Goal: Task Accomplishment & Management: Manage account settings

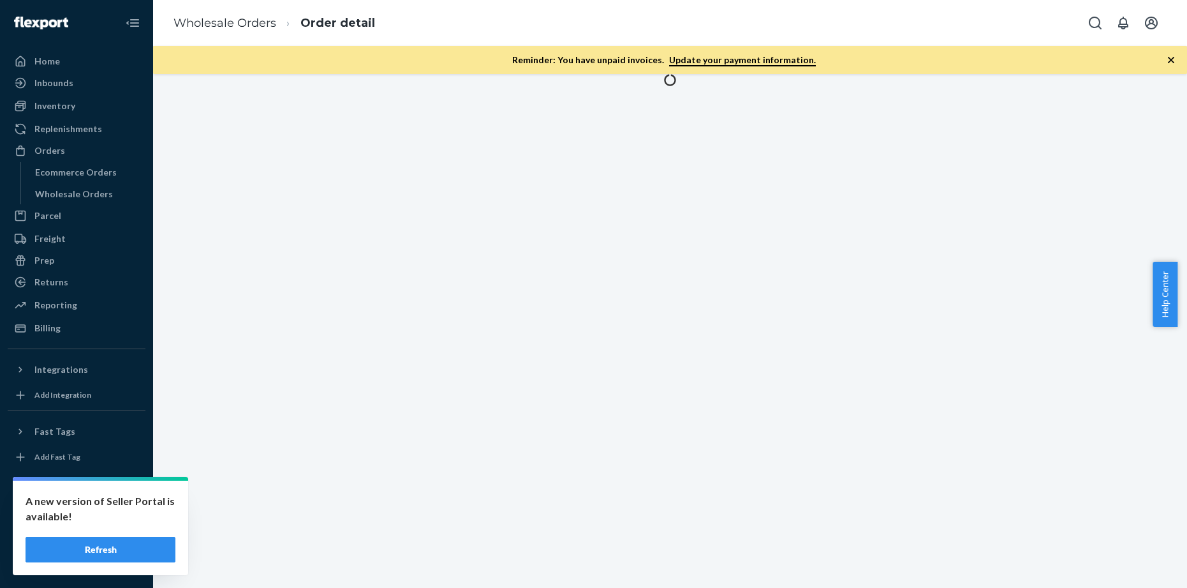
click at [138, 540] on button "Refresh" at bounding box center [101, 550] width 150 height 26
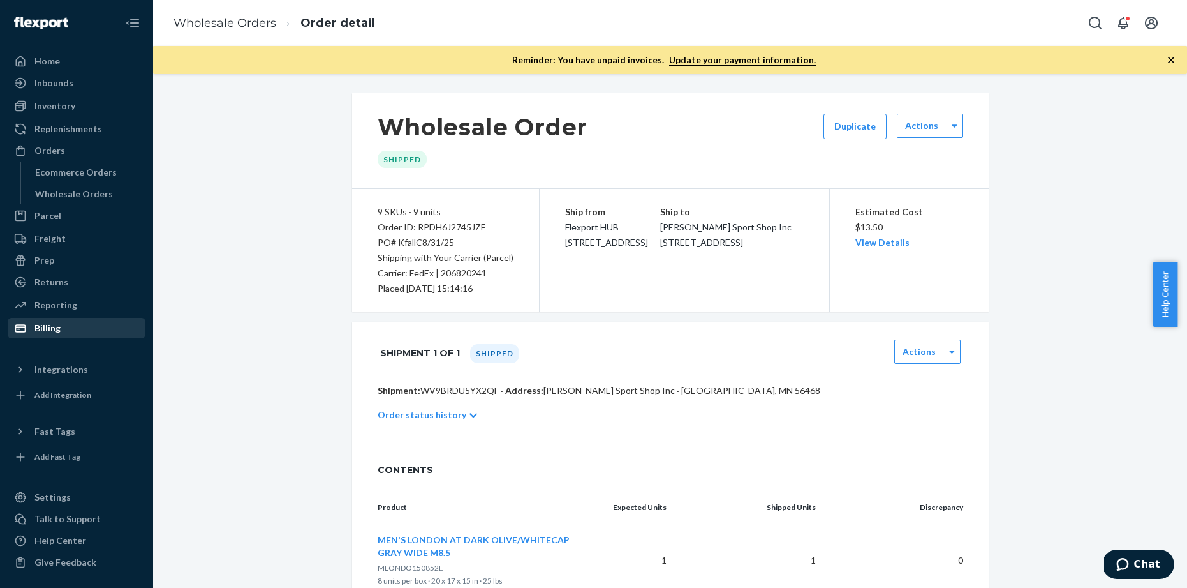
click at [80, 328] on div "Billing" at bounding box center [76, 328] width 135 height 18
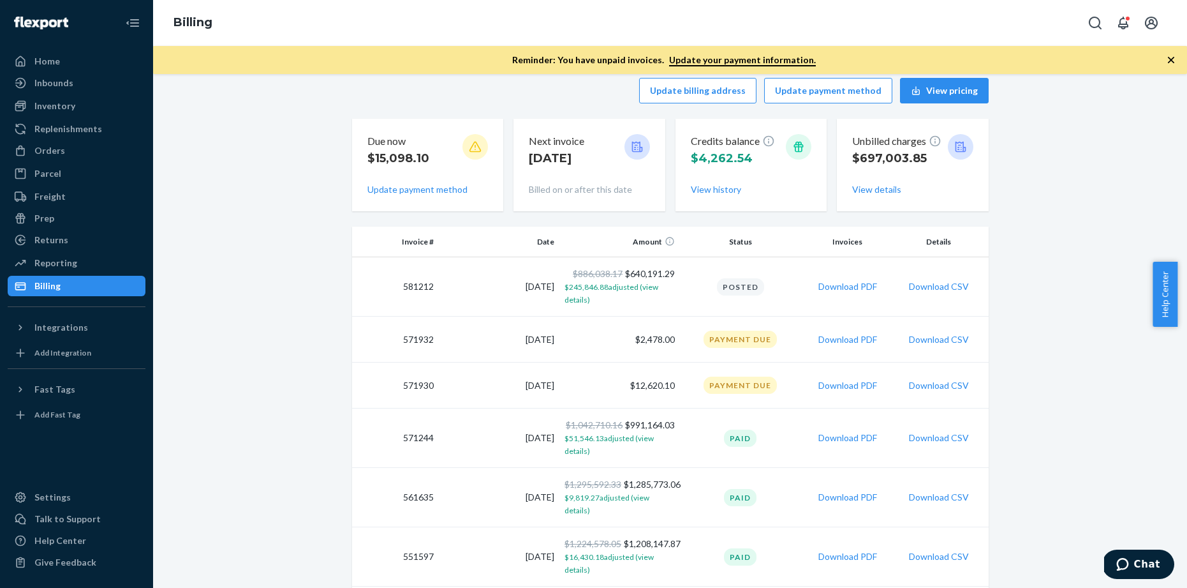
scroll to position [103, 0]
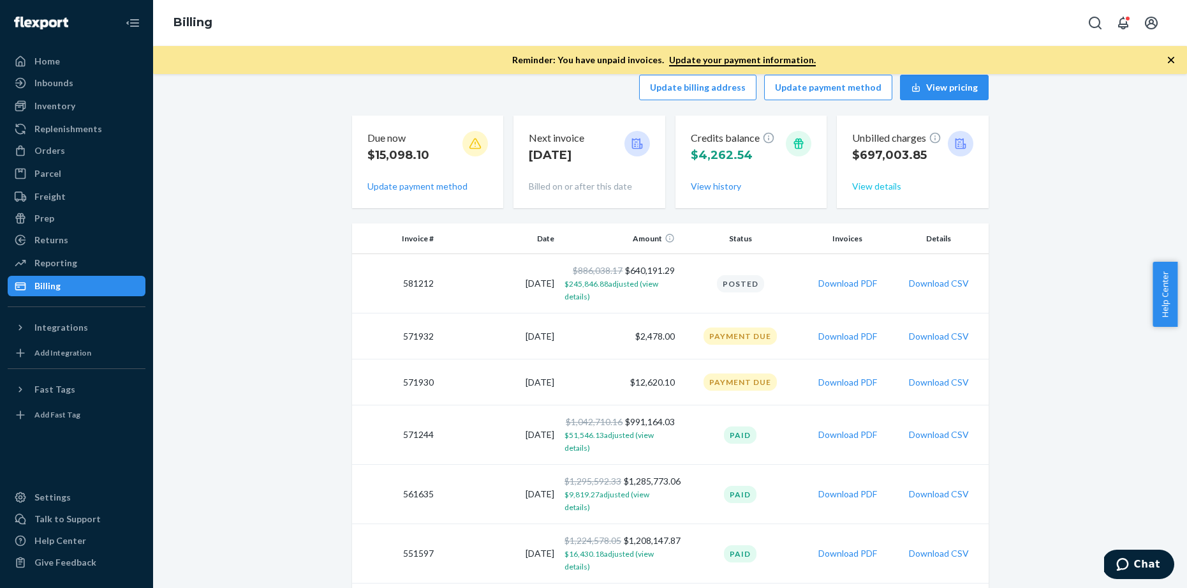
click at [892, 190] on button "View details" at bounding box center [876, 186] width 49 height 13
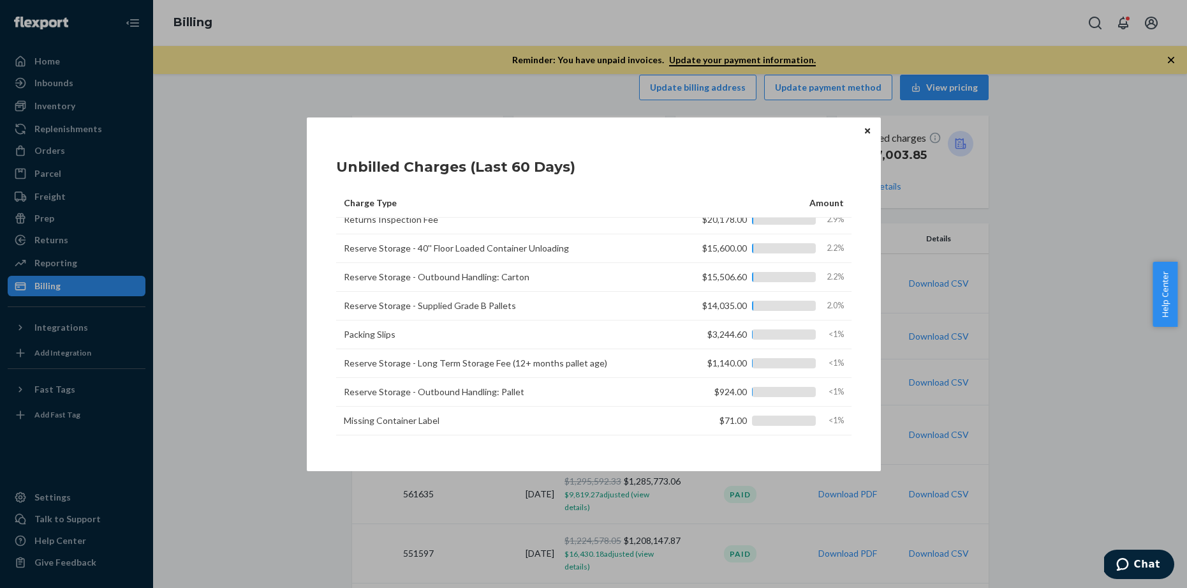
scroll to position [193, 0]
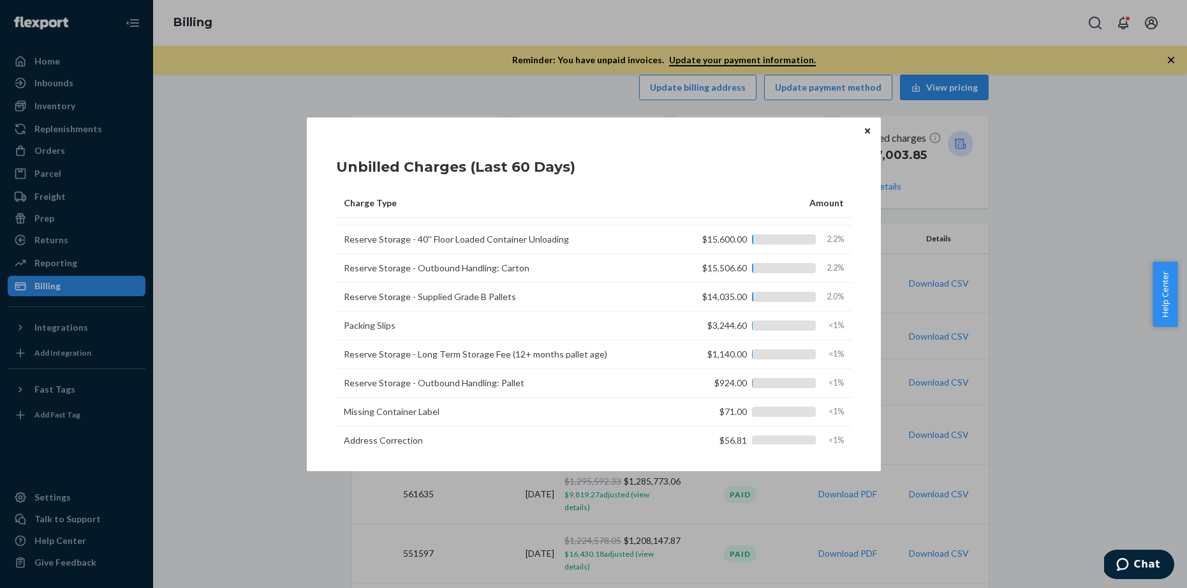
click at [863, 132] on button "Close" at bounding box center [867, 131] width 13 height 14
